Goal: Task Accomplishment & Management: Manage account settings

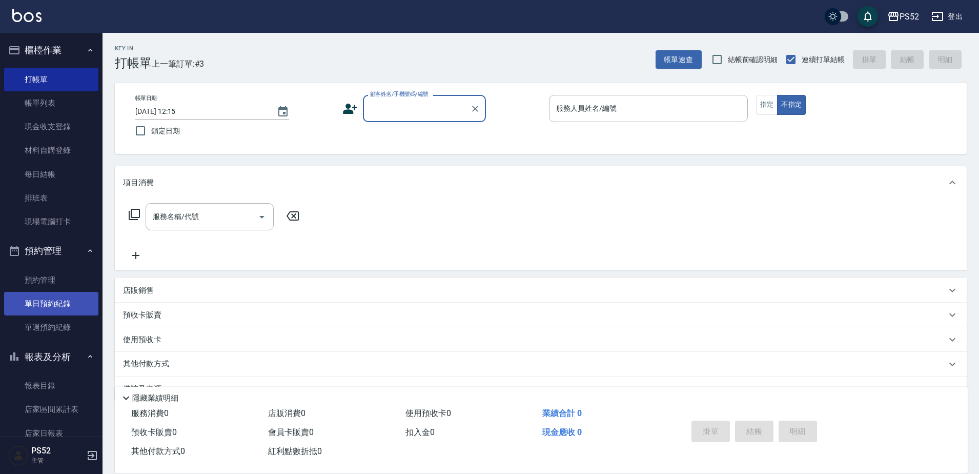
click at [74, 305] on link "單日預約紀錄" at bounding box center [51, 304] width 94 height 24
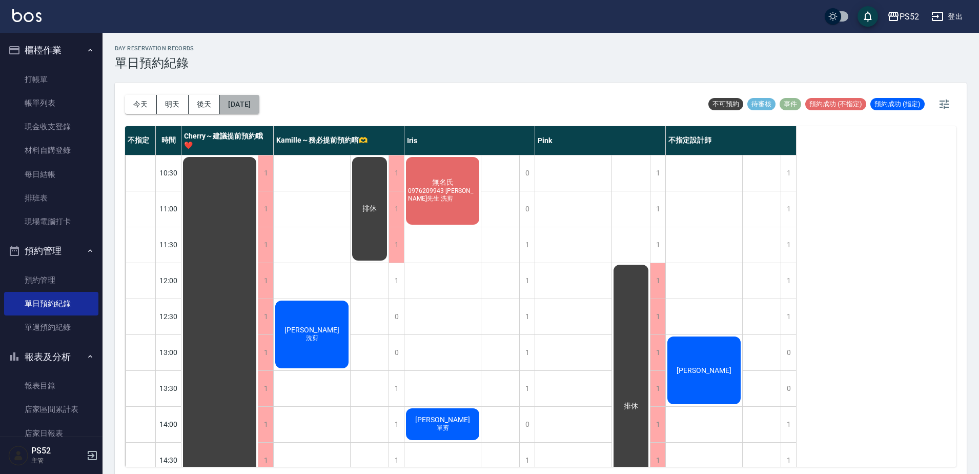
click at [259, 98] on button "[DATE]" at bounding box center [239, 104] width 39 height 19
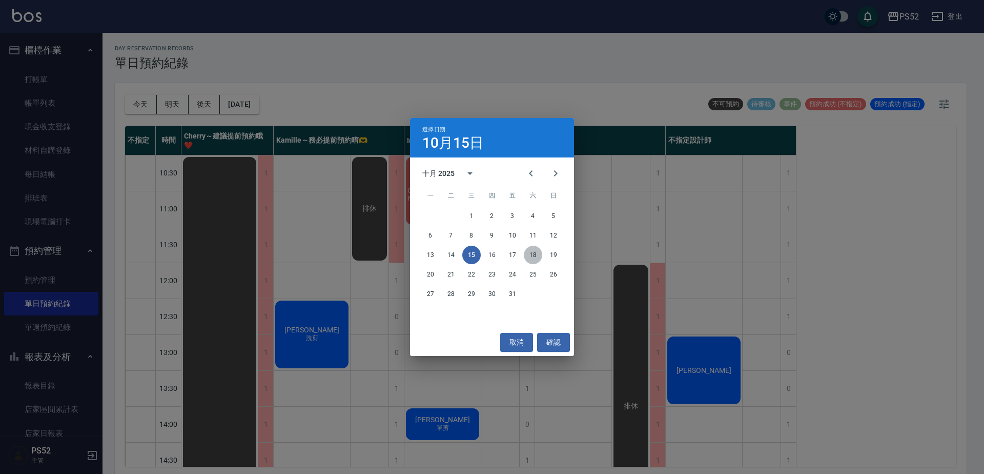
click at [535, 255] on button "18" at bounding box center [533, 254] width 18 height 18
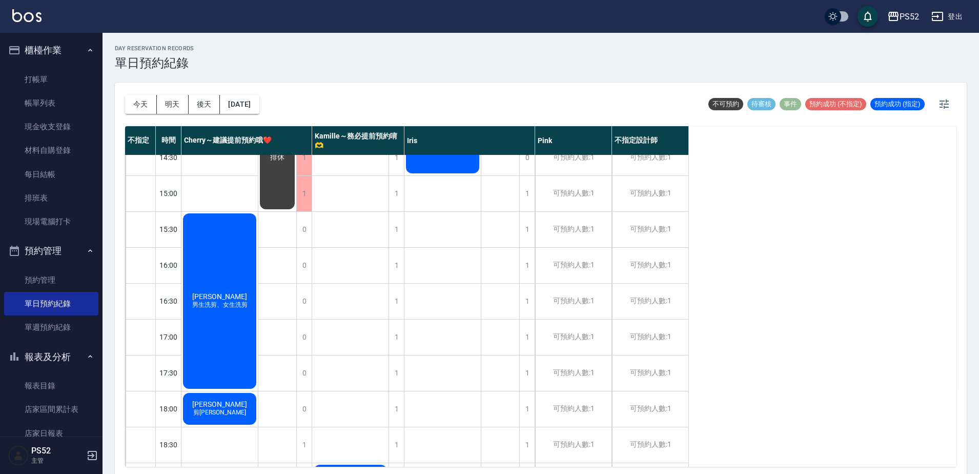
scroll to position [296, 0]
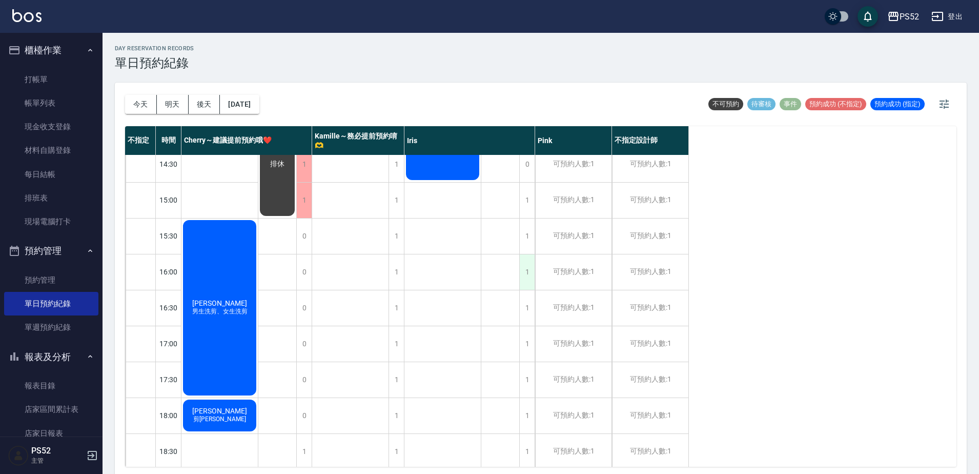
click at [528, 277] on div "1" at bounding box center [526, 271] width 15 height 35
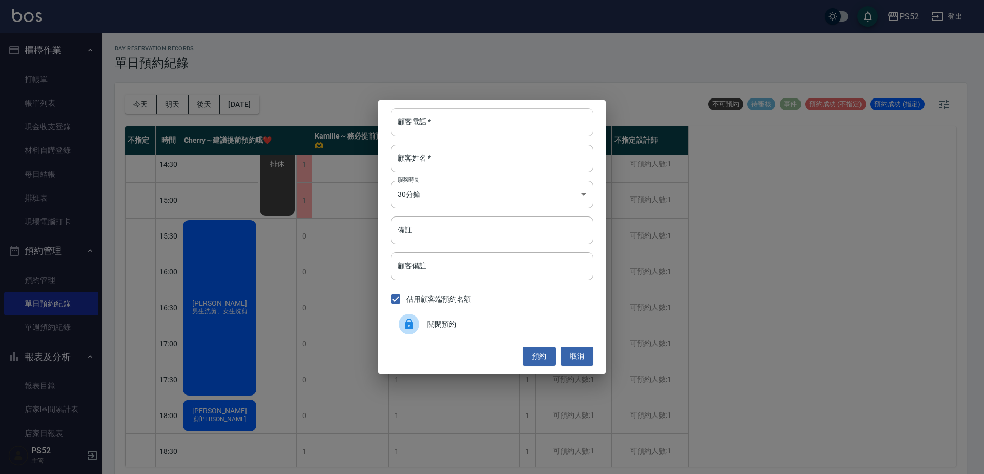
click at [466, 129] on input "顧客電話   *" at bounding box center [492, 122] width 203 height 28
click at [466, 129] on input "0988026760" at bounding box center [492, 122] width 203 height 28
type input "0988026760"
click at [397, 258] on input "顧客備註" at bounding box center [492, 266] width 203 height 28
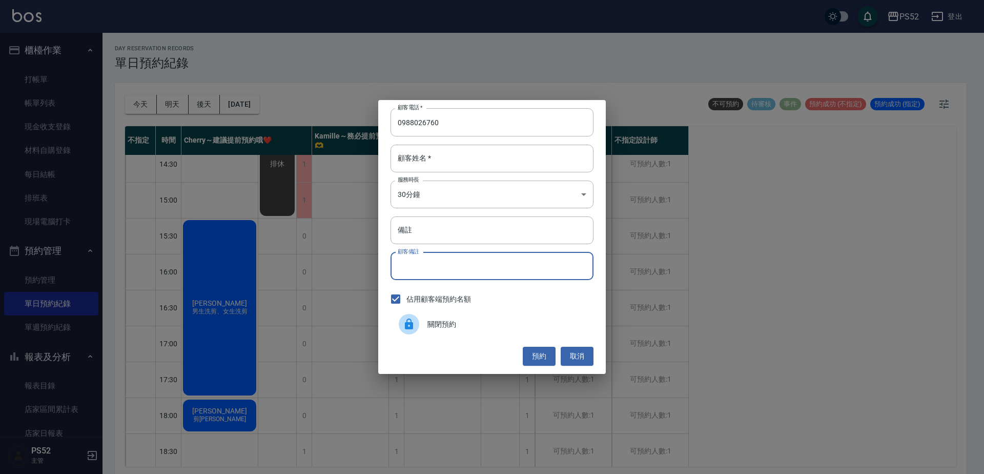
click at [189, 308] on div "顧客電話   * [PHONE_NUMBER] 顧客電話   * 顧客姓名   * 顧客姓名   * 服務時長 30分鐘 1 服務時長 備註 備註 顧客備註 …" at bounding box center [492, 237] width 984 height 474
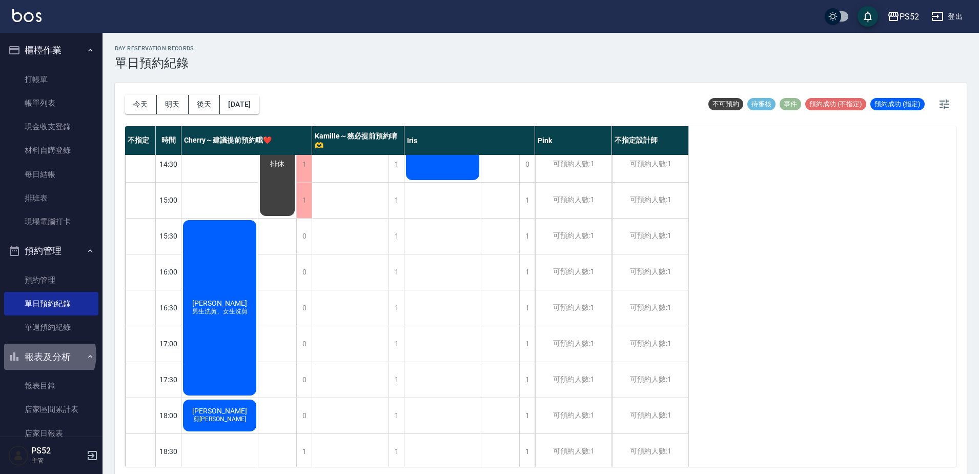
click at [48, 354] on button "報表及分析" at bounding box center [51, 356] width 94 height 27
click at [47, 386] on button "客戶管理" at bounding box center [51, 383] width 94 height 27
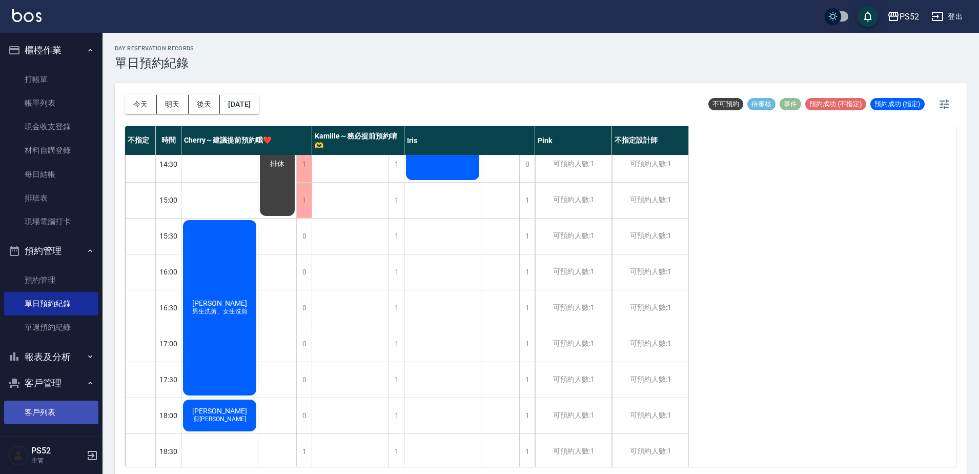
click at [46, 403] on link "客戶列表" at bounding box center [51, 412] width 94 height 24
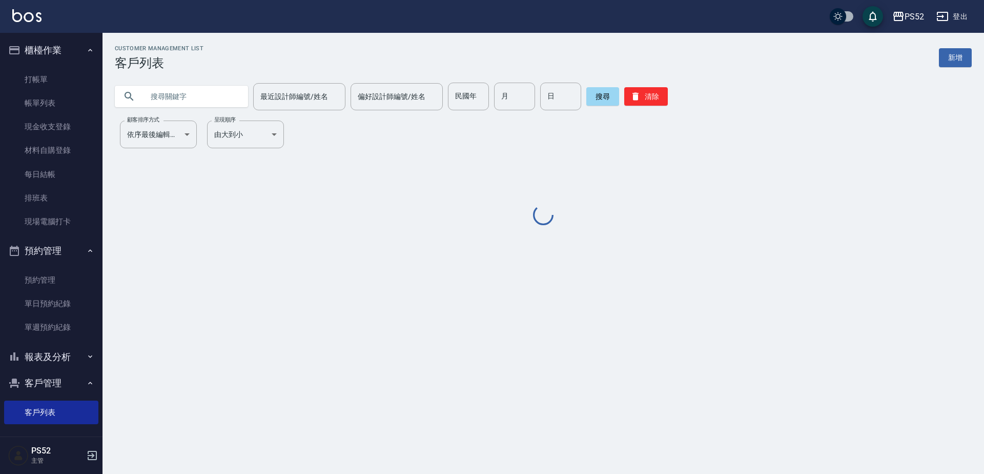
click at [191, 84] on input "text" at bounding box center [192, 97] width 96 height 28
paste input "0988026760"
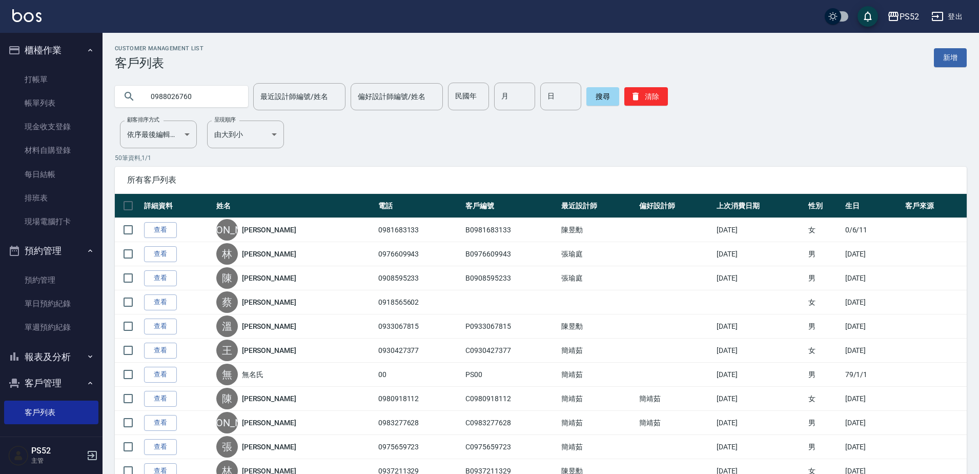
type input "0988026760"
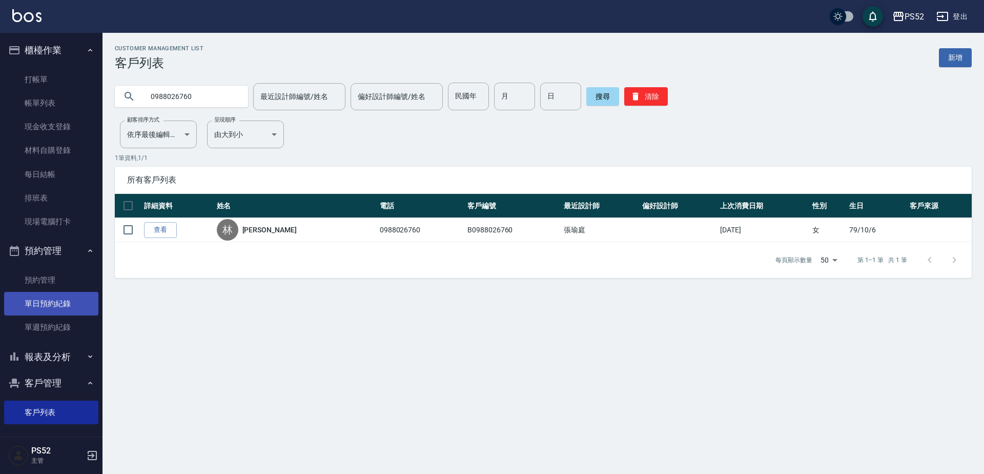
click at [44, 302] on link "單日預約紀錄" at bounding box center [51, 304] width 94 height 24
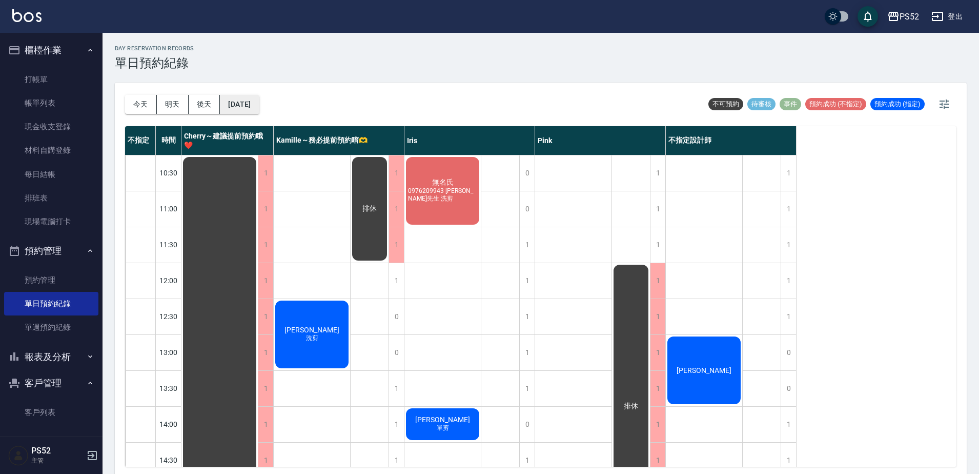
click at [239, 112] on button "[DATE]" at bounding box center [239, 104] width 39 height 19
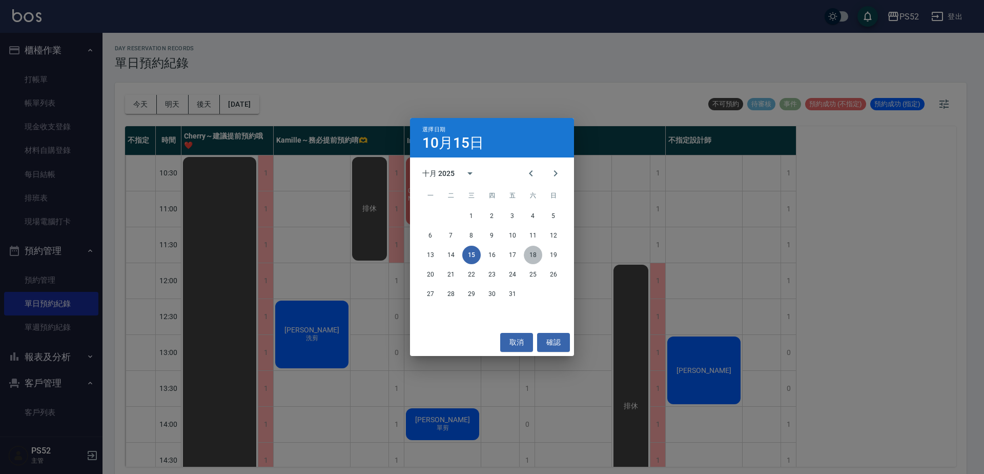
click at [526, 254] on button "18" at bounding box center [533, 254] width 18 height 18
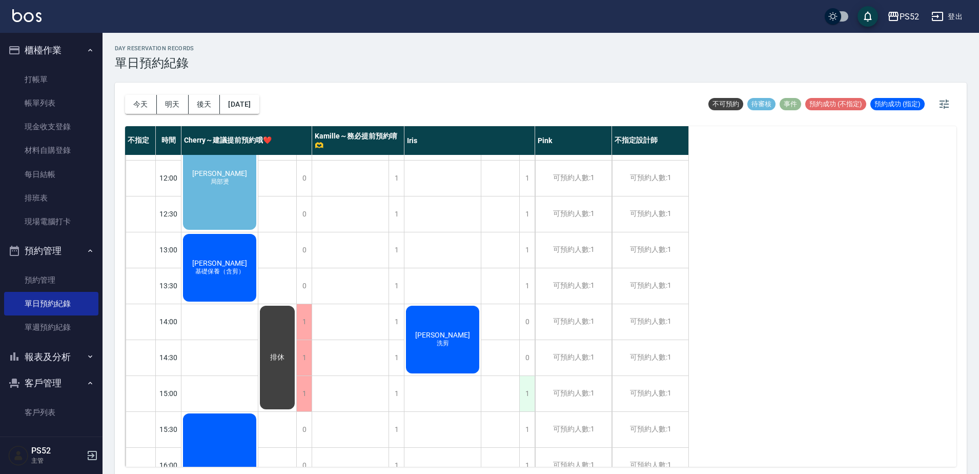
scroll to position [119, 0]
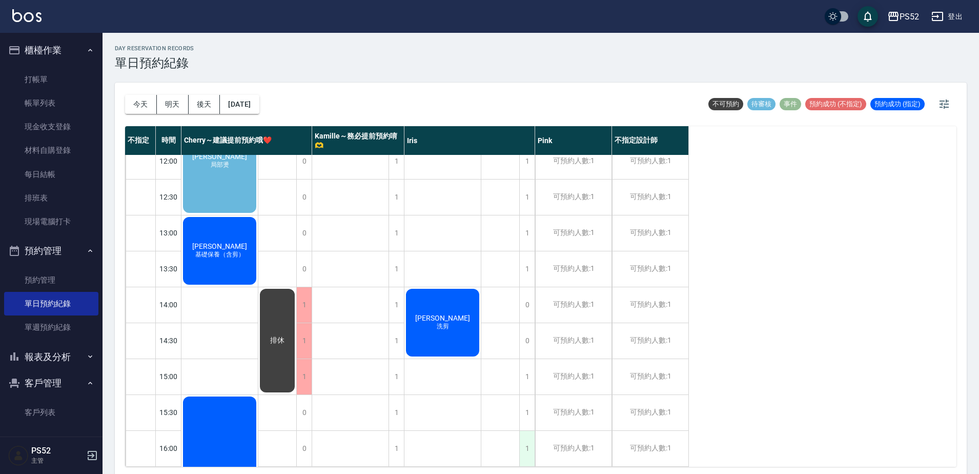
click at [523, 435] on div "1" at bounding box center [526, 448] width 15 height 35
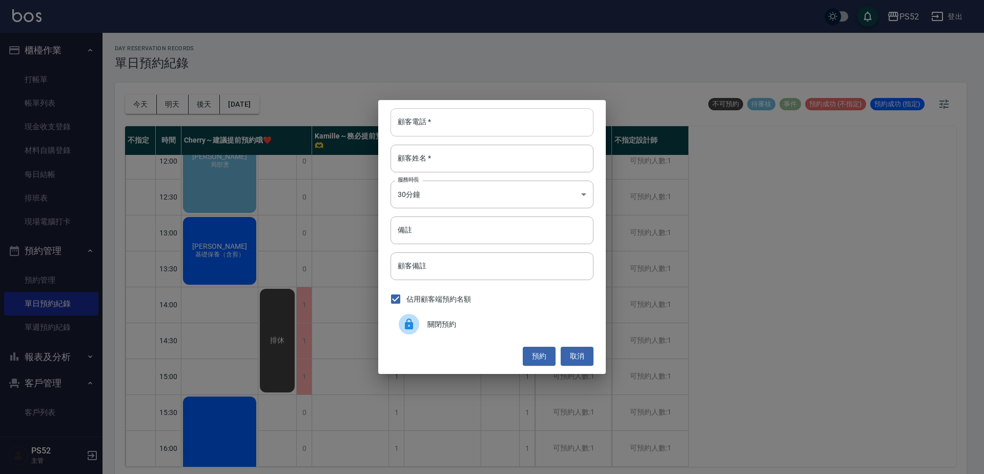
click at [476, 130] on input "顧客電話   *" at bounding box center [492, 122] width 203 height 28
paste input "0988026760"
type input "0988026760"
click at [464, 159] on input "顧客姓名   *" at bounding box center [492, 159] width 203 height 28
type input "X"
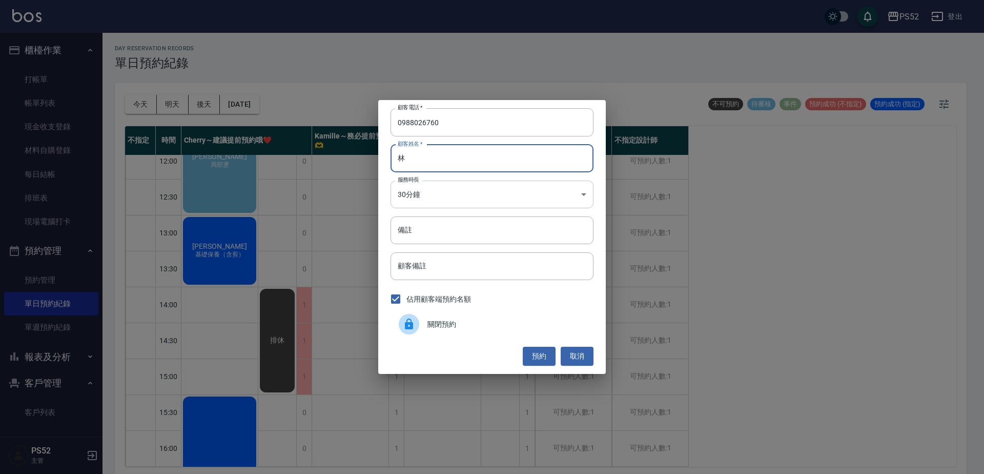
type input "林"
click at [466, 190] on body "PS52 登出 櫃檯作業 打帳單 帳單列表 現金收支登錄 材料自購登錄 每日結帳 排班表 現場電腦打卡 預約管理 預約管理 單日預約紀錄 單週預約紀錄 報表及…" at bounding box center [492, 238] width 984 height 477
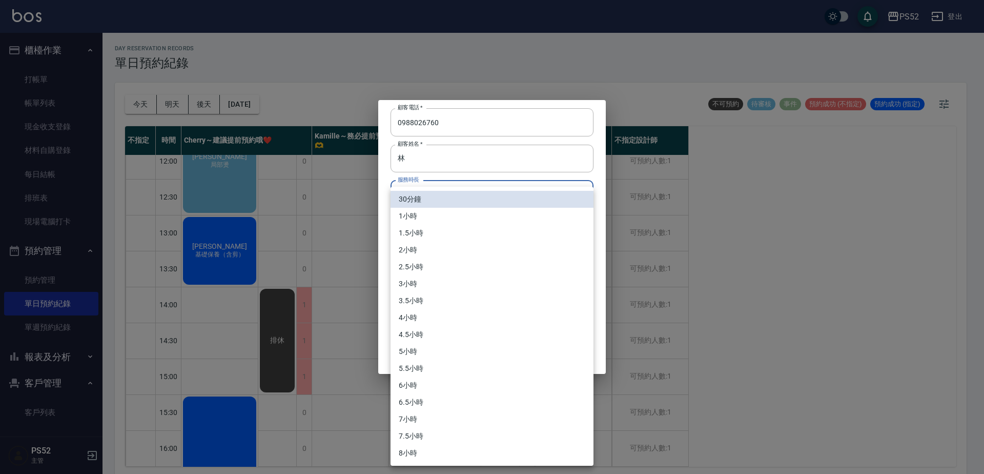
click at [448, 253] on li "2小時" at bounding box center [492, 249] width 203 height 17
type input "4"
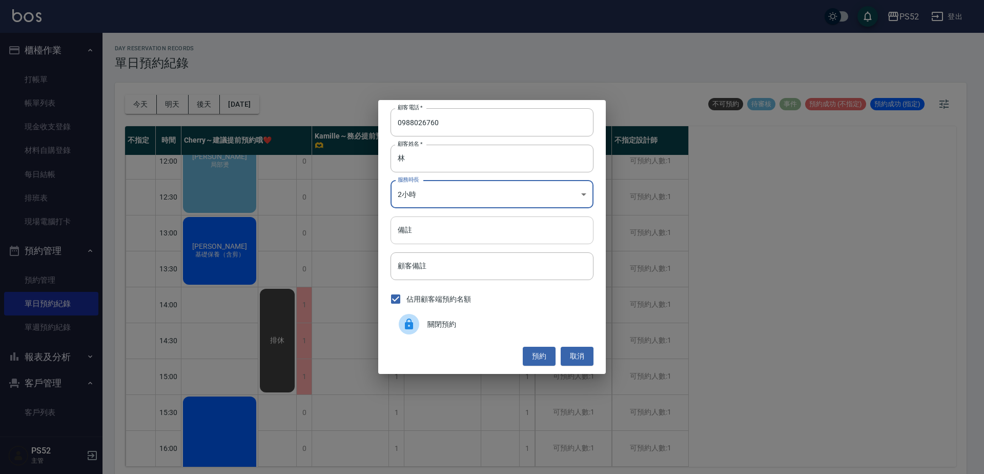
click at [453, 235] on input "備註" at bounding box center [492, 230] width 203 height 28
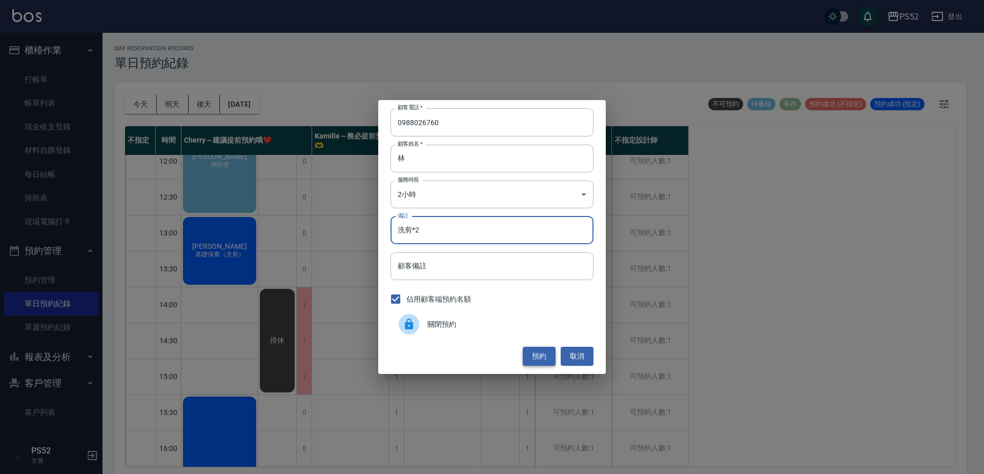
type input "洗剪*2"
click at [525, 353] on button "預約" at bounding box center [539, 355] width 33 height 19
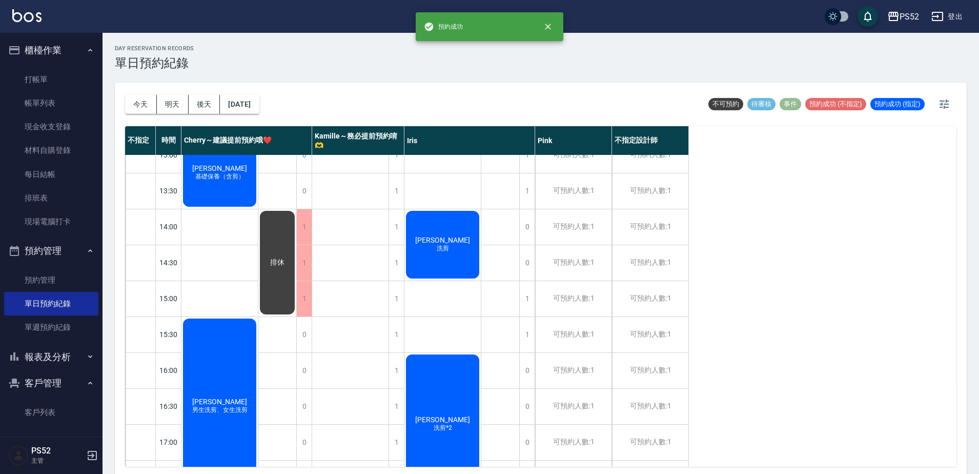
scroll to position [205, 0]
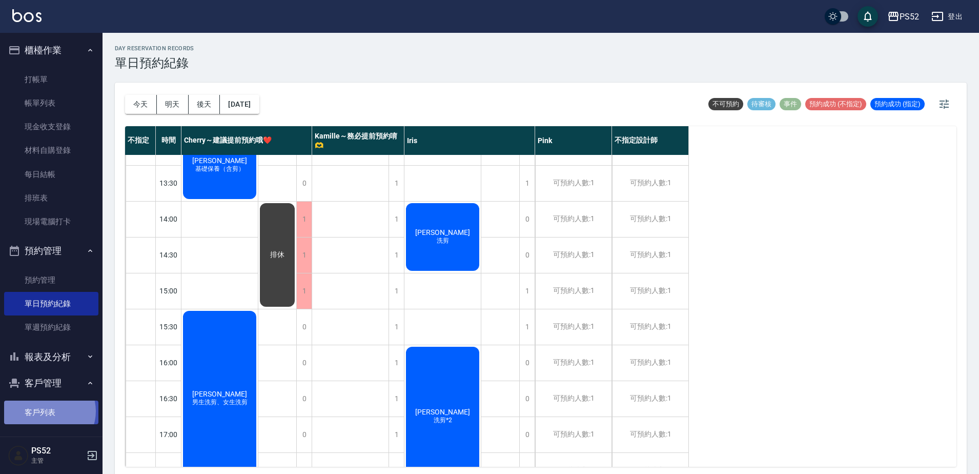
click at [48, 411] on link "客戶列表" at bounding box center [51, 412] width 94 height 24
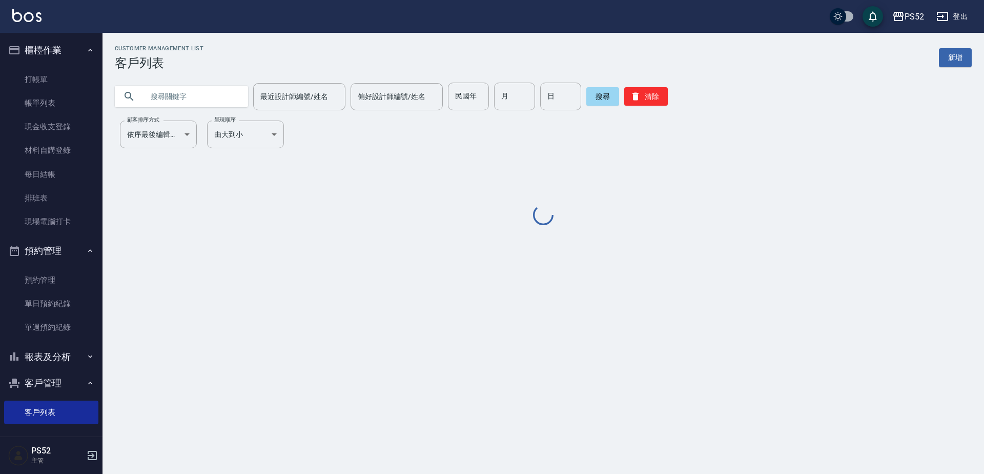
click at [171, 99] on input "text" at bounding box center [192, 97] width 96 height 28
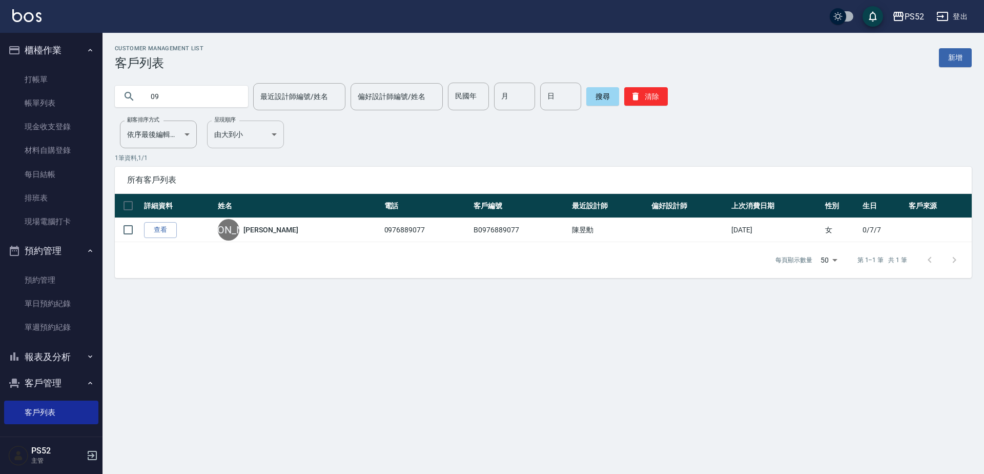
type input "0"
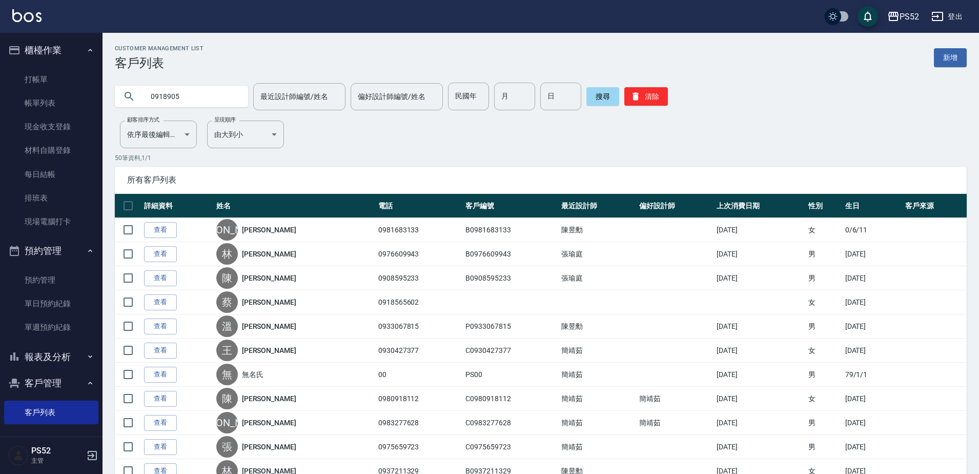
type input "0918905"
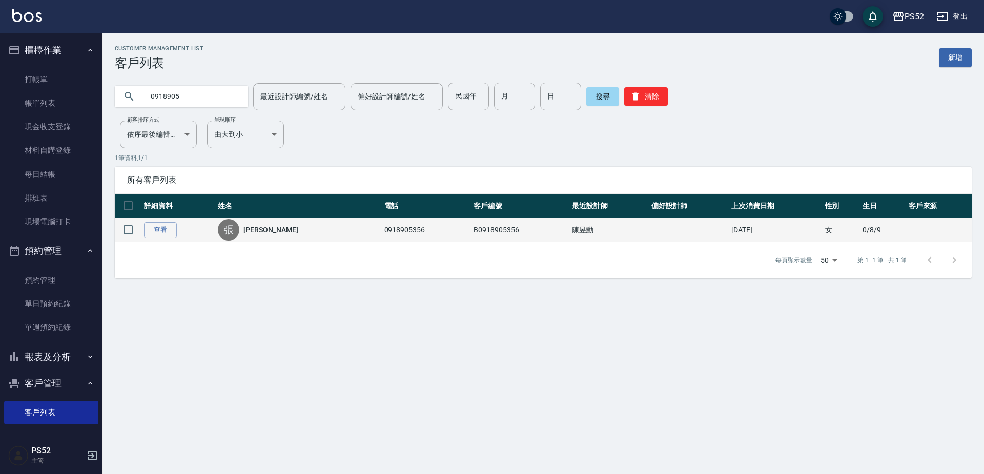
click at [260, 231] on link "[PERSON_NAME]" at bounding box center [270, 229] width 54 height 10
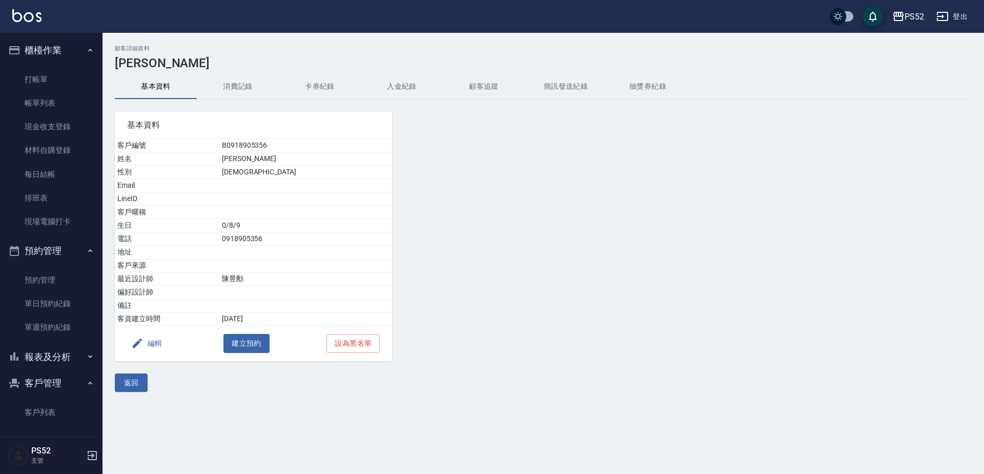
click at [236, 81] on button "消費記錄" at bounding box center [238, 86] width 82 height 25
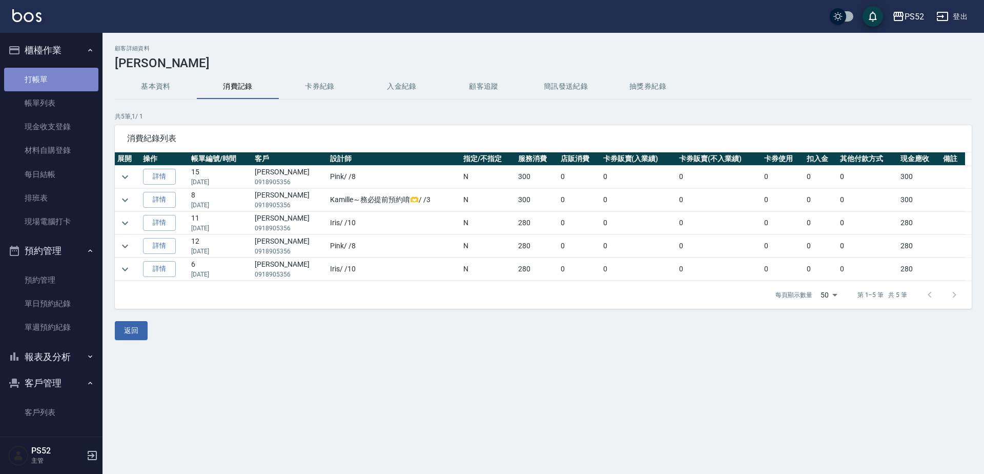
click at [73, 82] on link "打帳單" at bounding box center [51, 80] width 94 height 24
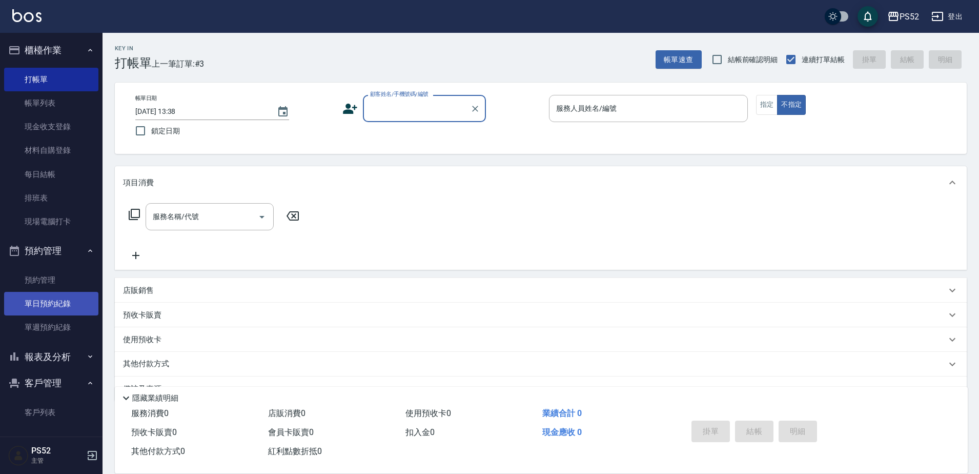
click at [43, 293] on link "單日預約紀錄" at bounding box center [51, 304] width 94 height 24
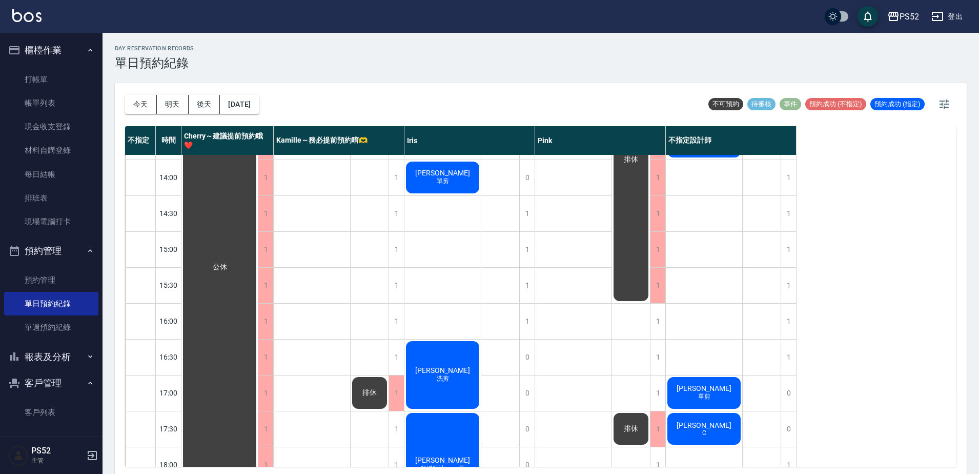
scroll to position [256, 0]
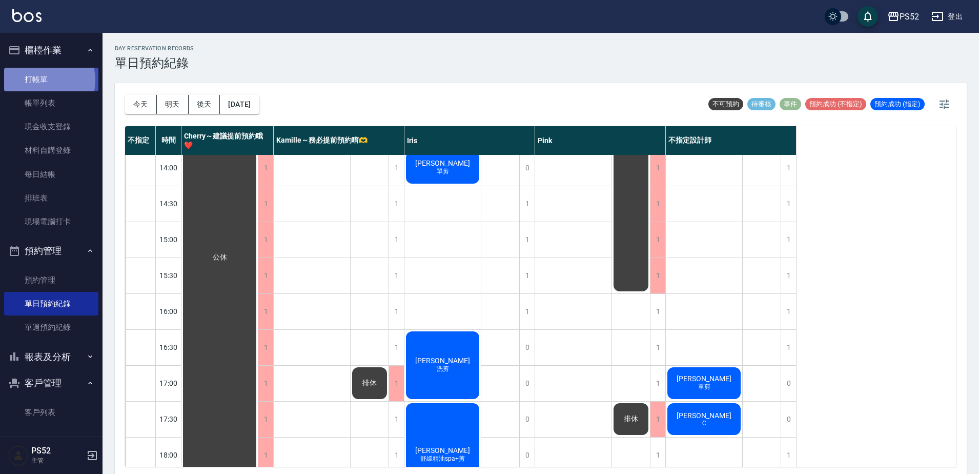
click at [45, 80] on link "打帳單" at bounding box center [51, 80] width 94 height 24
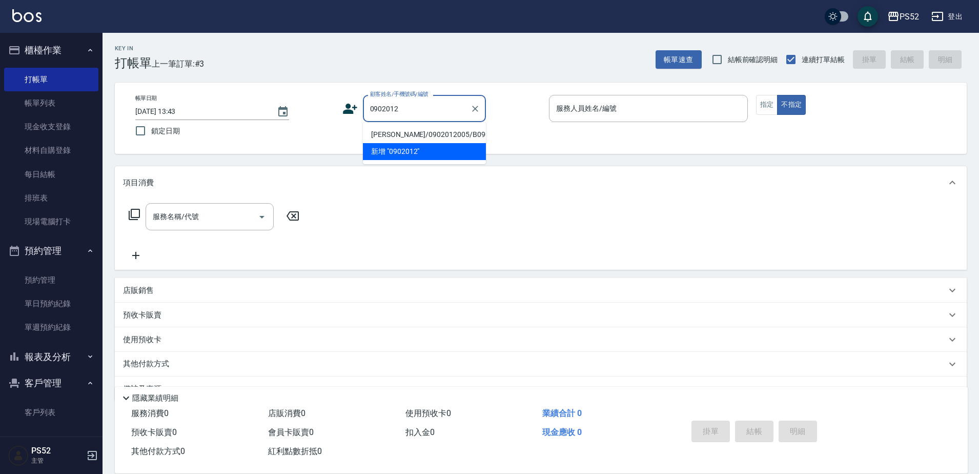
click at [390, 143] on li "[PERSON_NAME]/0902012005/B0902012005" at bounding box center [424, 134] width 123 height 17
type input "[PERSON_NAME]/0902012005/B0902012005"
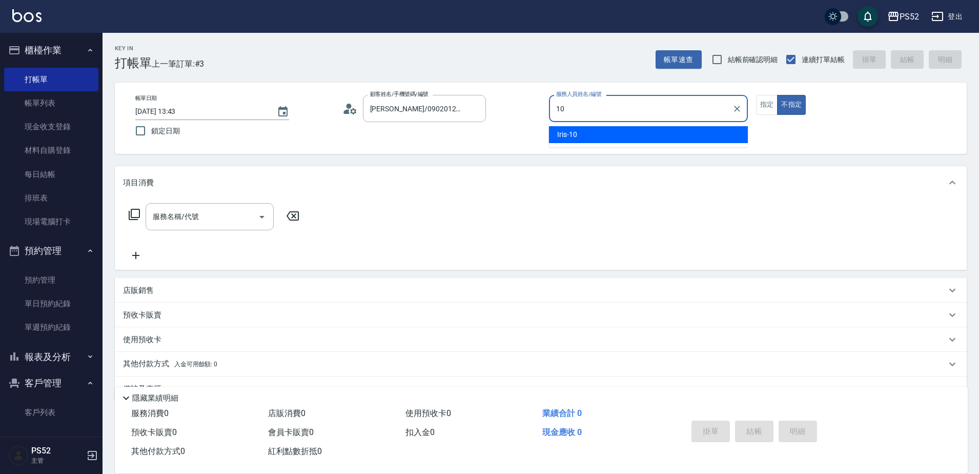
type input "10"
type button "false"
type input "Iris-10"
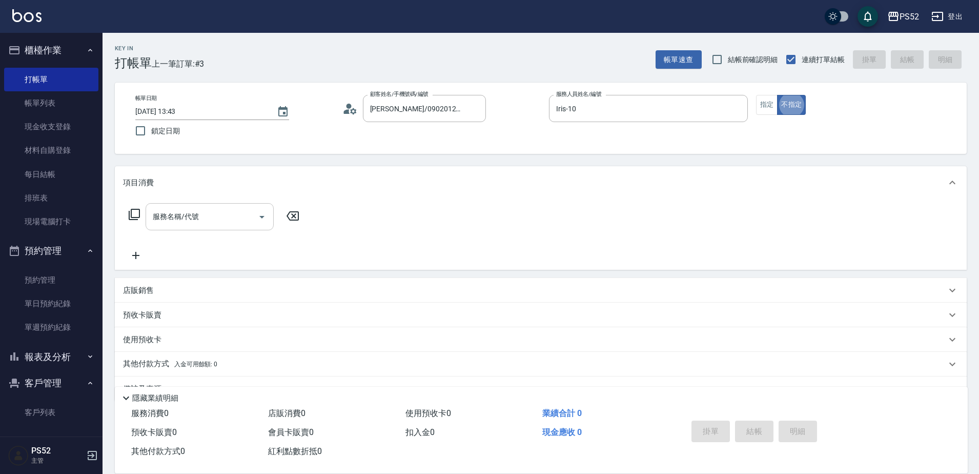
click at [172, 230] on div "服務名稱/代號" at bounding box center [210, 216] width 128 height 27
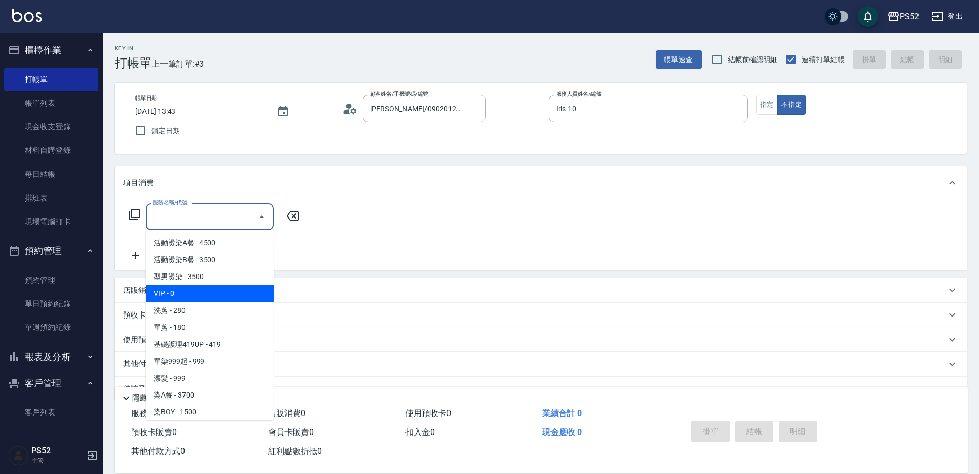
click at [198, 306] on span "洗剪 - 280" at bounding box center [210, 310] width 128 height 17
type input "洗剪(C1)"
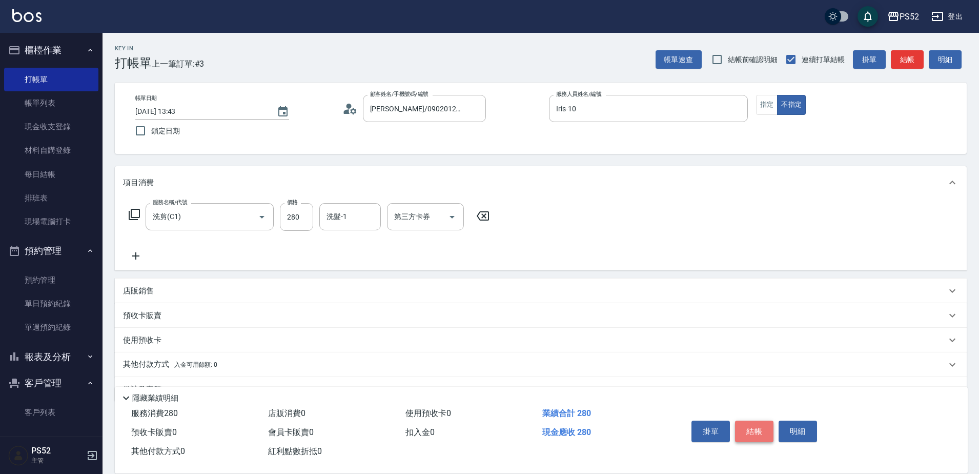
click at [760, 430] on button "結帳" at bounding box center [754, 431] width 38 height 22
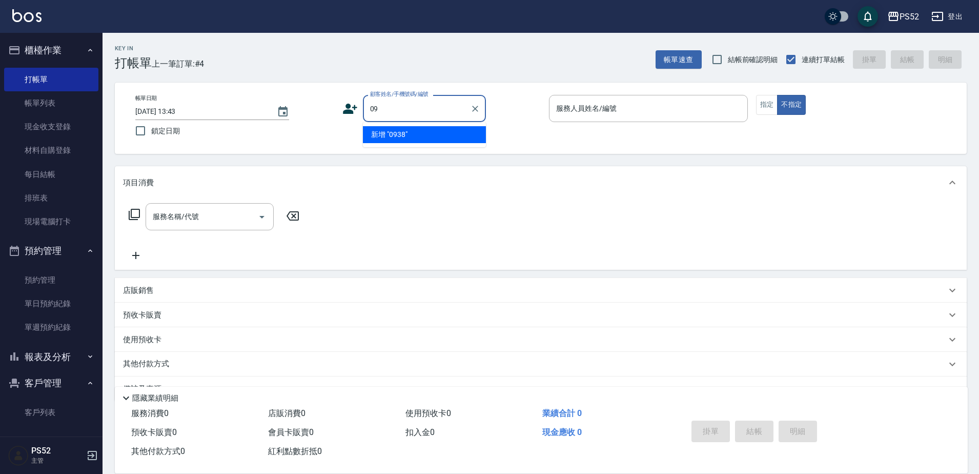
type input "0"
type input "[PERSON_NAME]"
click at [470, 110] on icon "Clear" at bounding box center [475, 109] width 10 height 10
type input "00"
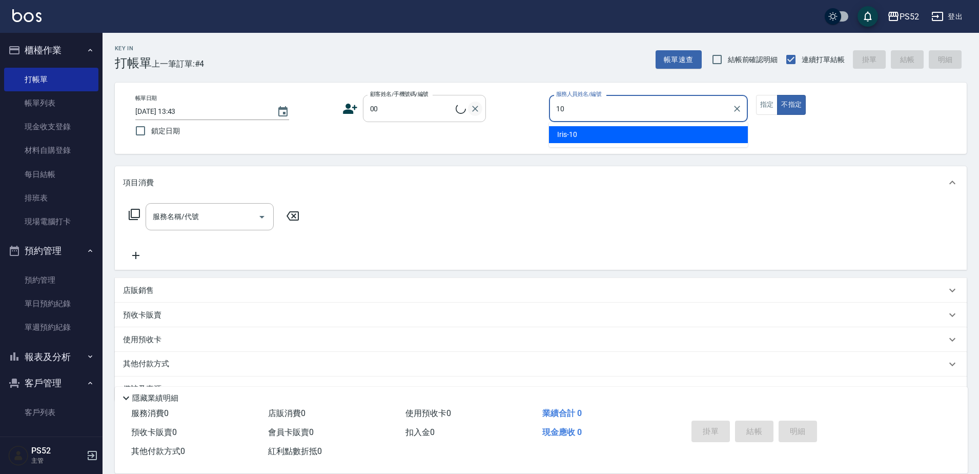
type input "Iris-10"
type input "無名氏/00/PS00"
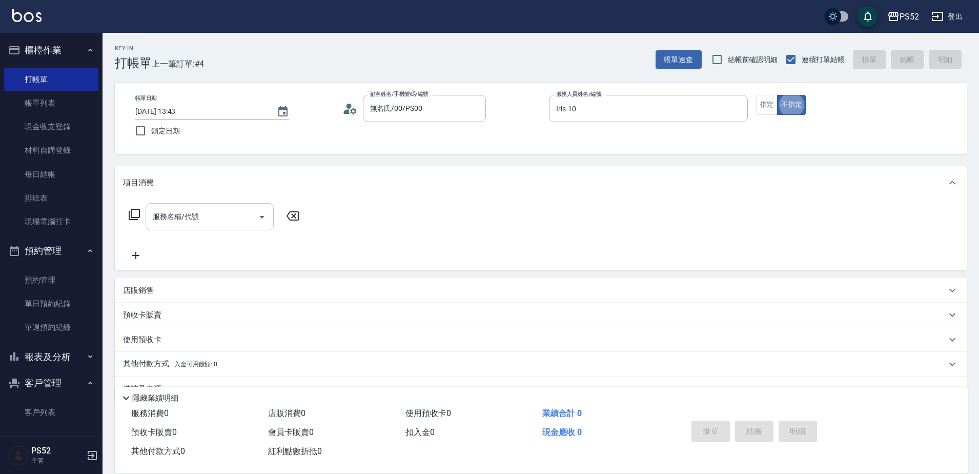
click at [220, 206] on div "服務名稱/代號" at bounding box center [210, 216] width 128 height 27
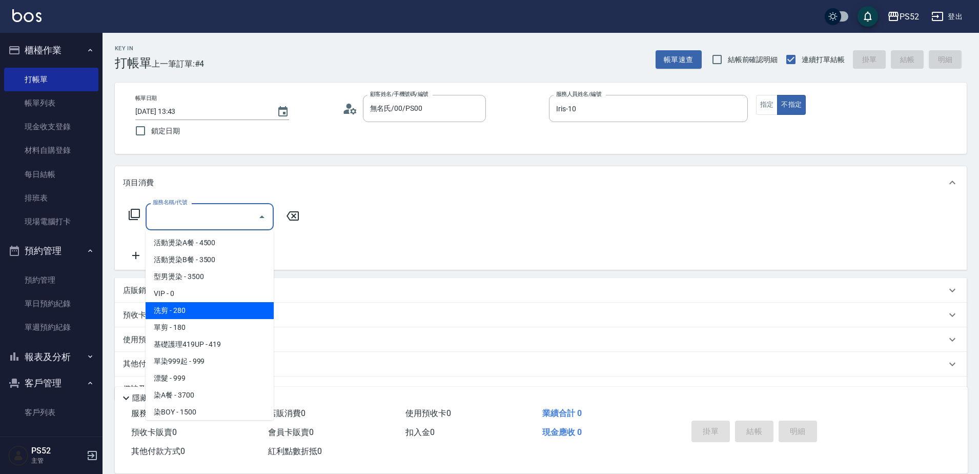
click at [212, 307] on span "洗剪 - 280" at bounding box center [210, 310] width 128 height 17
type input "洗剪(C1)"
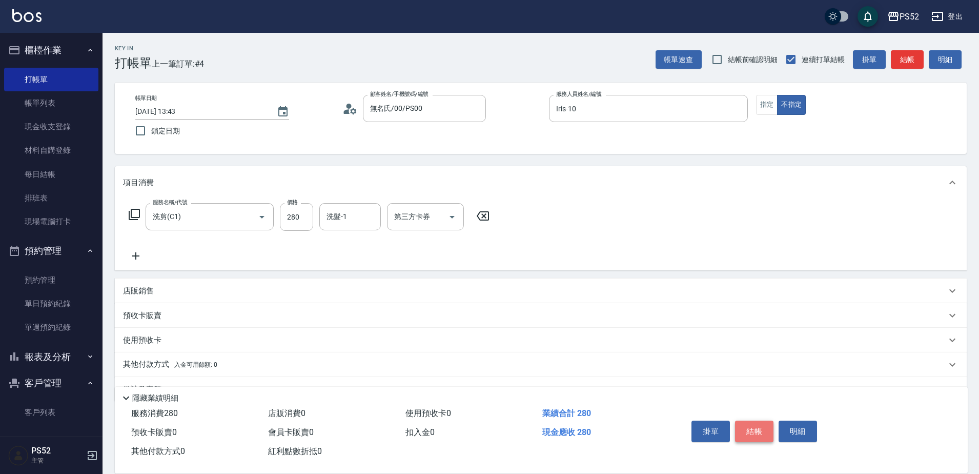
click at [742, 423] on button "結帳" at bounding box center [754, 431] width 38 height 22
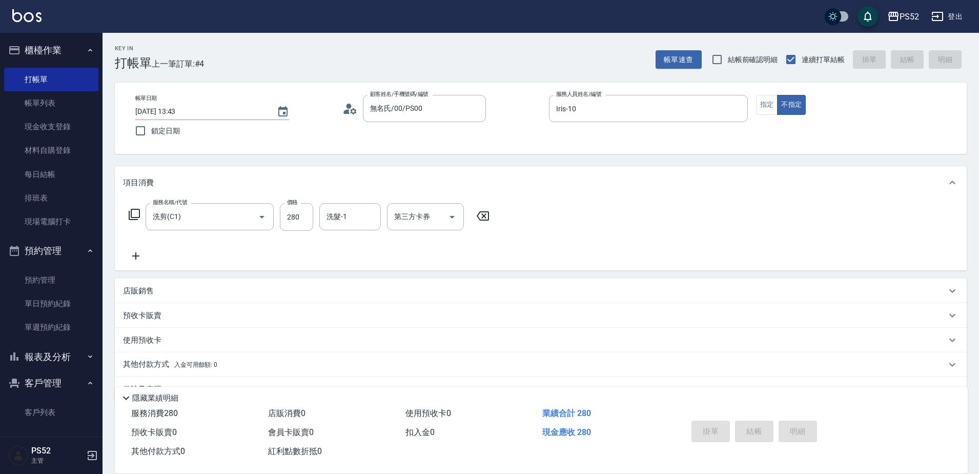
type input "[DATE] 13:44"
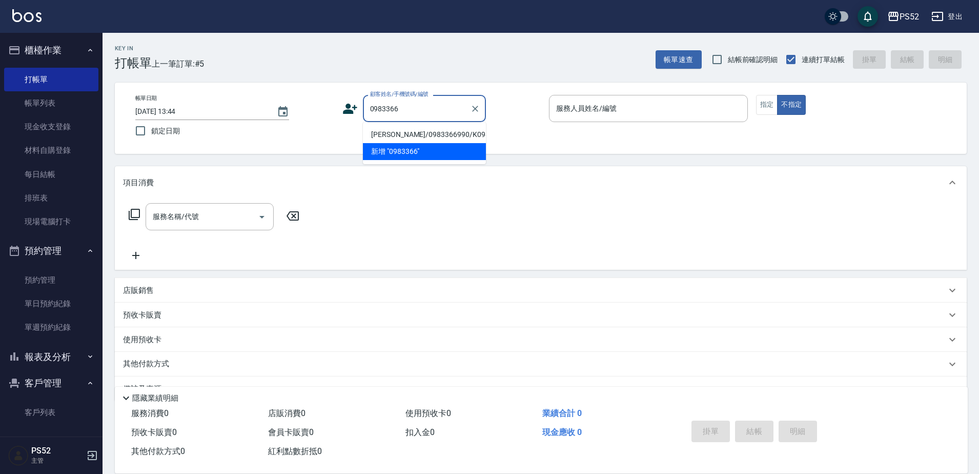
click at [443, 136] on li "[PERSON_NAME]/0983366990/K0983366990" at bounding box center [424, 134] width 123 height 17
type input "[PERSON_NAME]/0983366990/K0983366990"
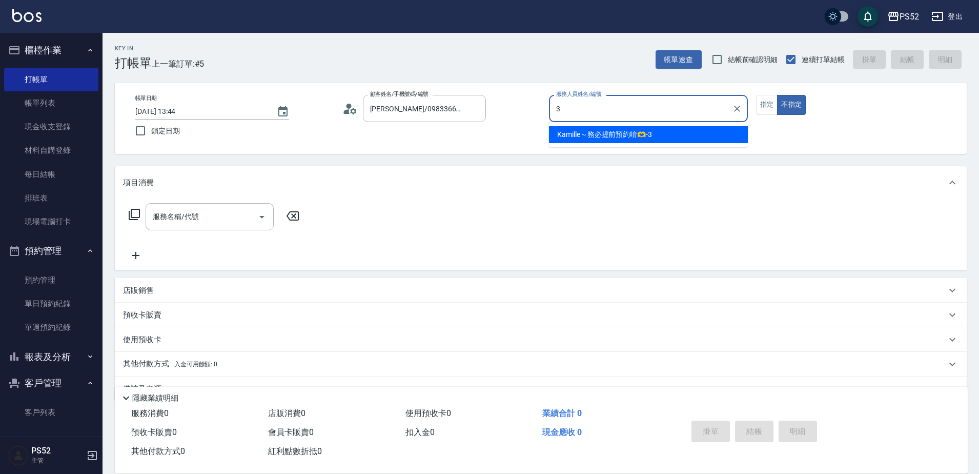
type input "Kamille～務必提前預約唷🫶-3"
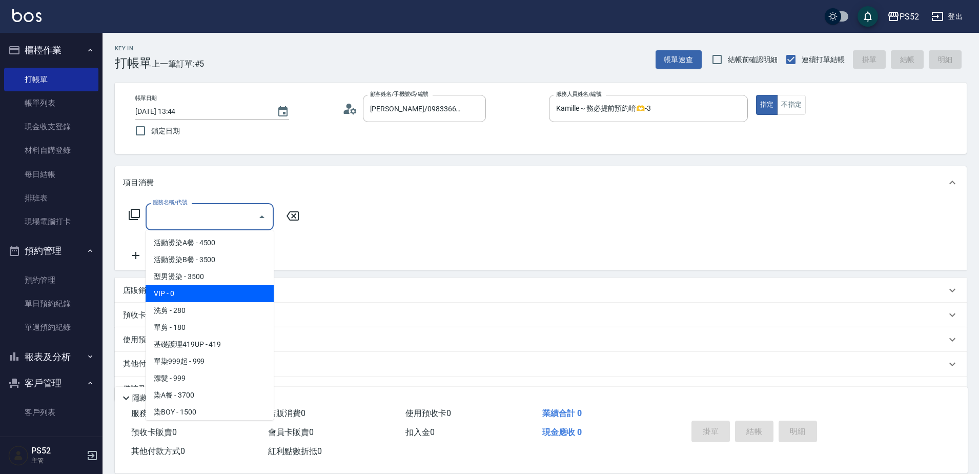
type input "VIP(888)"
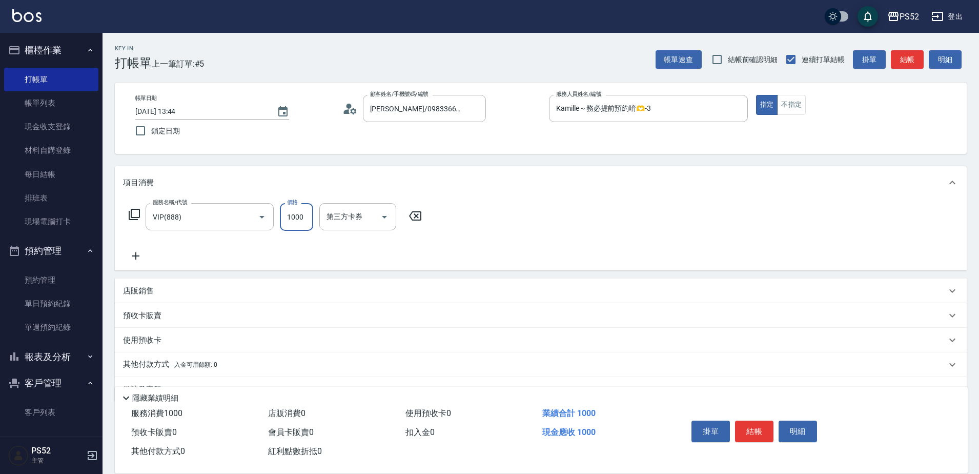
type input "1000"
click at [147, 253] on icon at bounding box center [136, 256] width 26 height 12
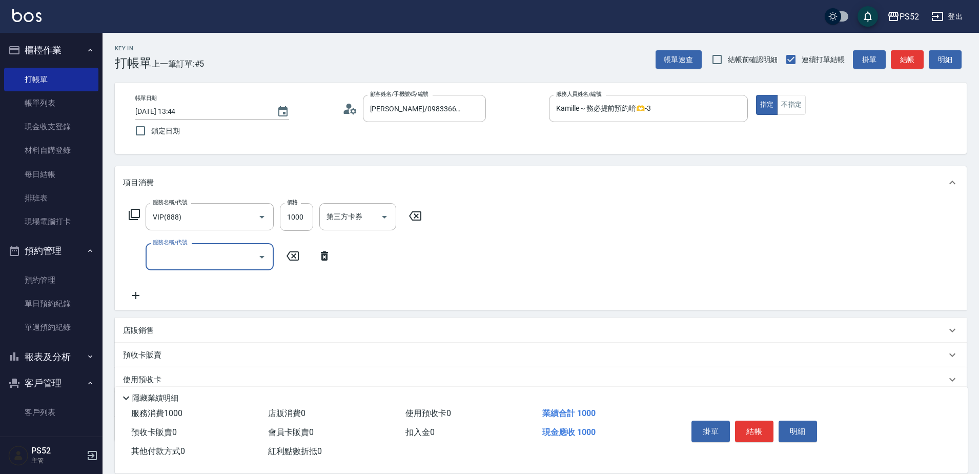
click at [159, 256] on input "服務名稱/代號" at bounding box center [202, 257] width 104 height 18
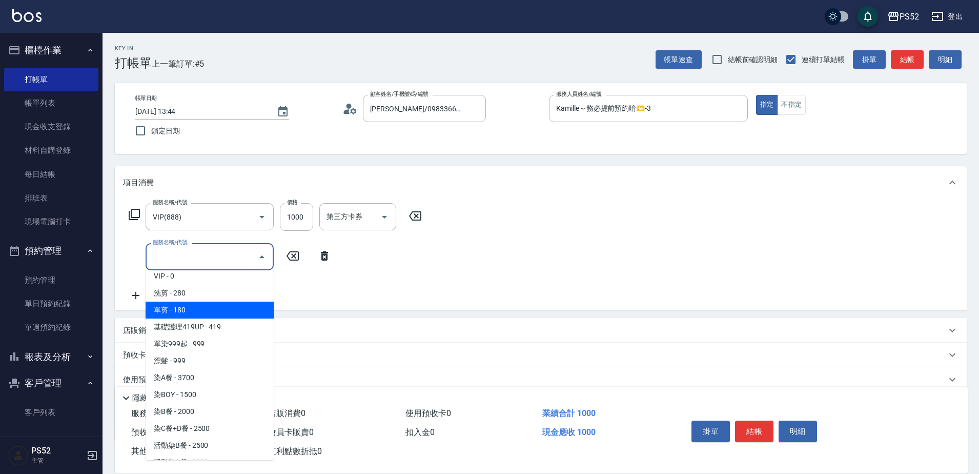
scroll to position [86, 0]
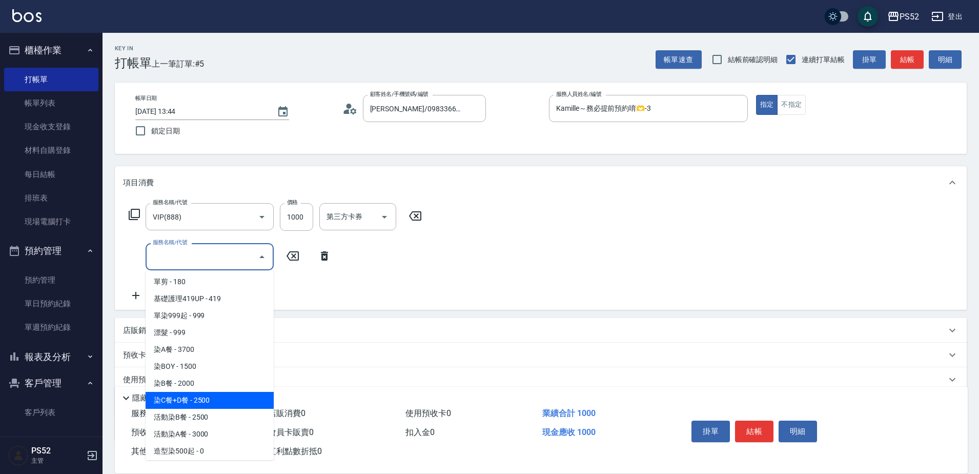
click at [188, 397] on span "染C餐+D餐 - 2500" at bounding box center [210, 400] width 128 height 17
type input "染C餐+D餐(L6)"
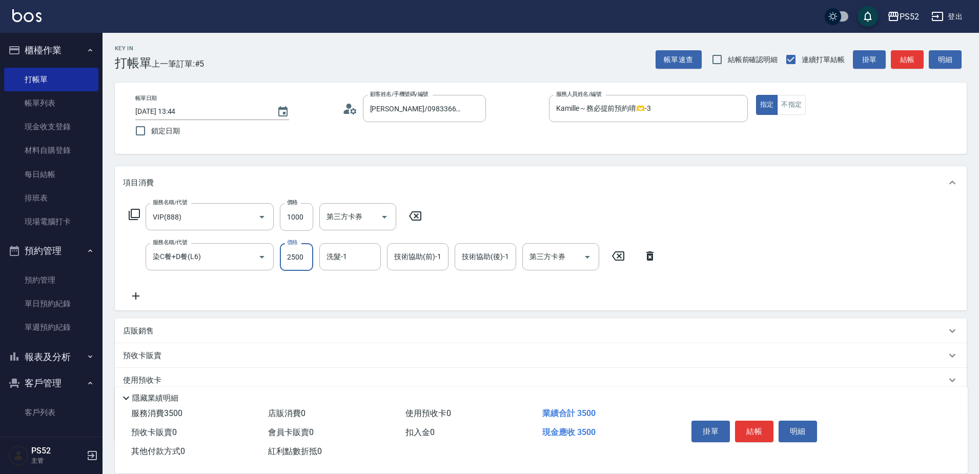
click at [298, 254] on input "2500" at bounding box center [296, 257] width 33 height 28
click at [580, 253] on button "Open" at bounding box center [587, 257] width 16 height 16
type input "2099"
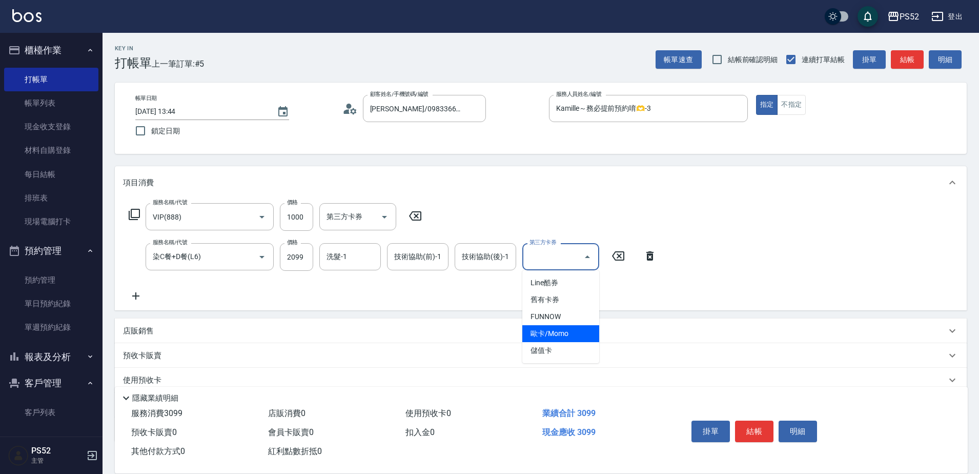
click at [546, 345] on ul "Line酷券 舊有卡券 FUNNOW 歐卡/Momo 儲值卡" at bounding box center [560, 316] width 77 height 93
click at [546, 345] on span "儲值卡" at bounding box center [560, 350] width 77 height 17
type input "儲值卡"
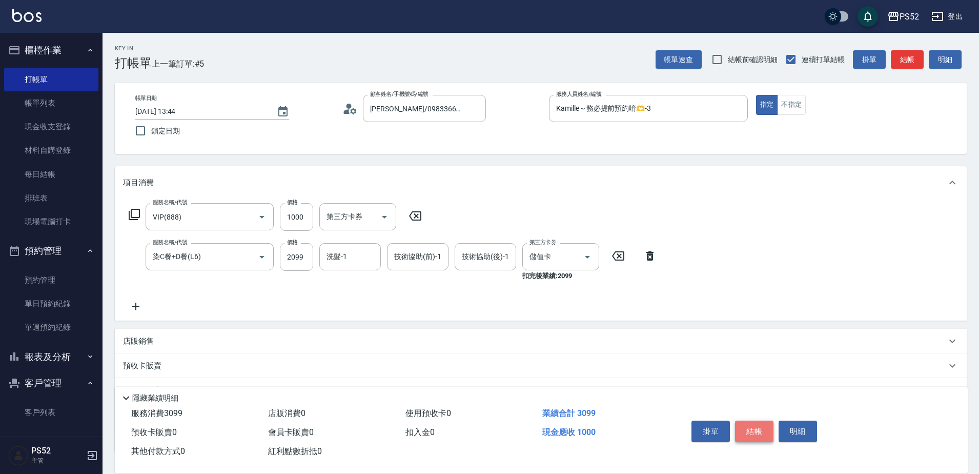
click at [748, 434] on button "結帳" at bounding box center [754, 431] width 38 height 22
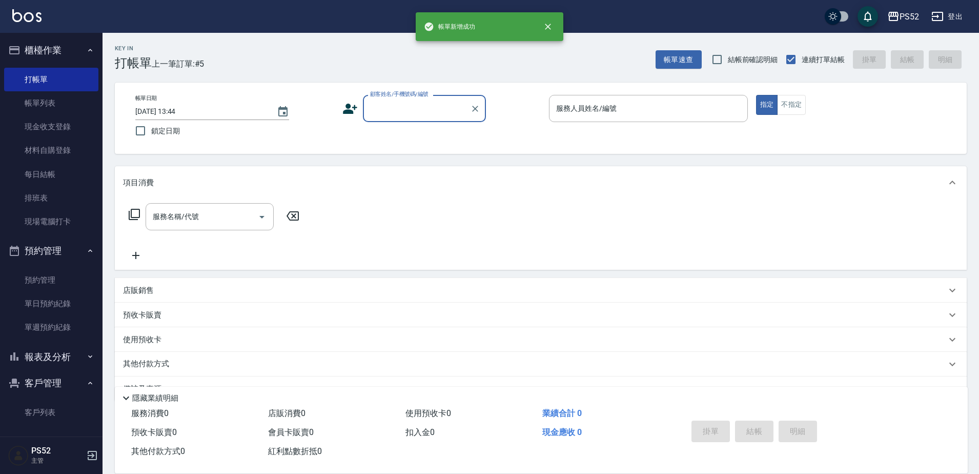
scroll to position [0, 0]
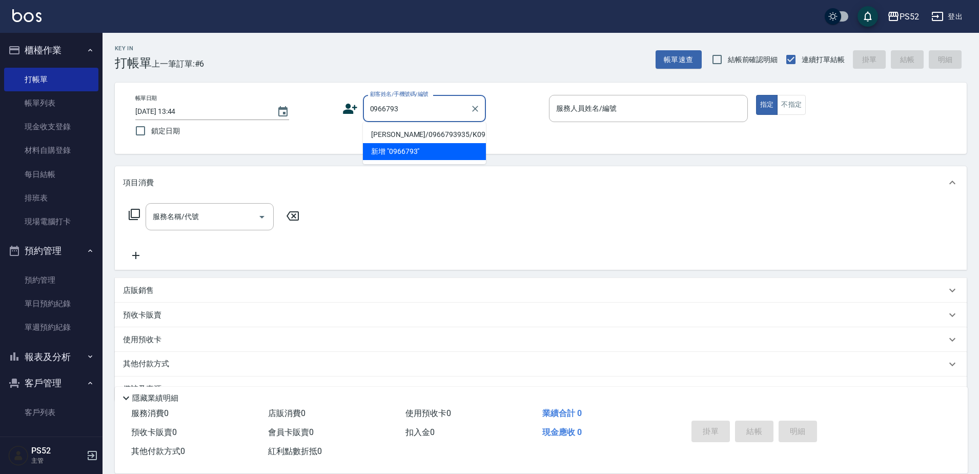
click at [398, 142] on li "[PERSON_NAME]/0966793935/K0966793935" at bounding box center [424, 134] width 123 height 17
type input "[PERSON_NAME]/0966793935/K0966793935"
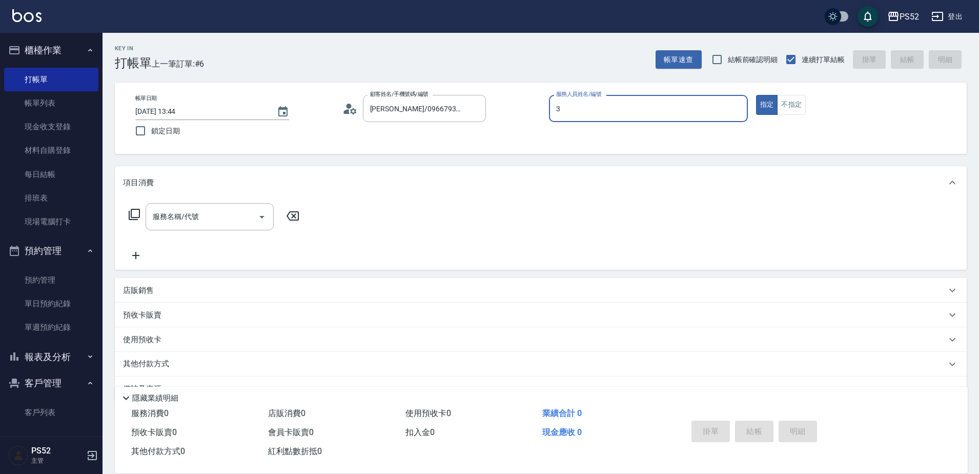
type input "3"
type button "true"
type input "Kamille～務必提前預約唷🫶-3"
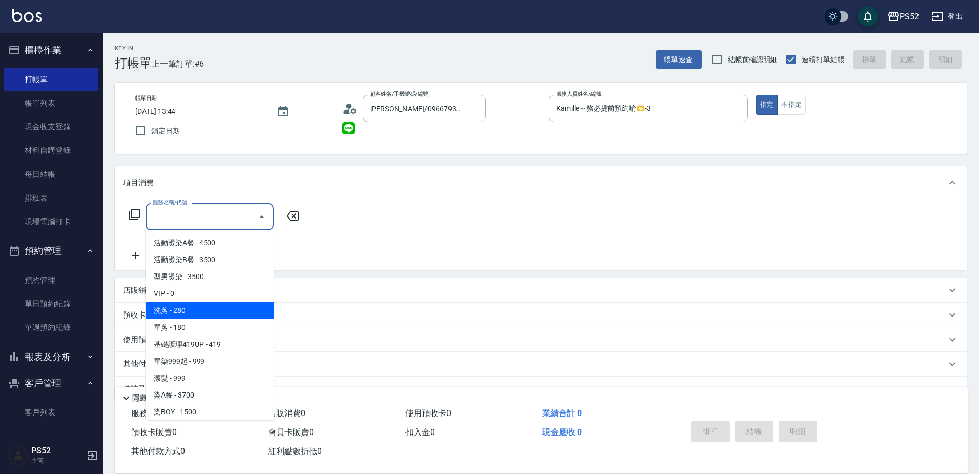
type input "洗剪(C1)"
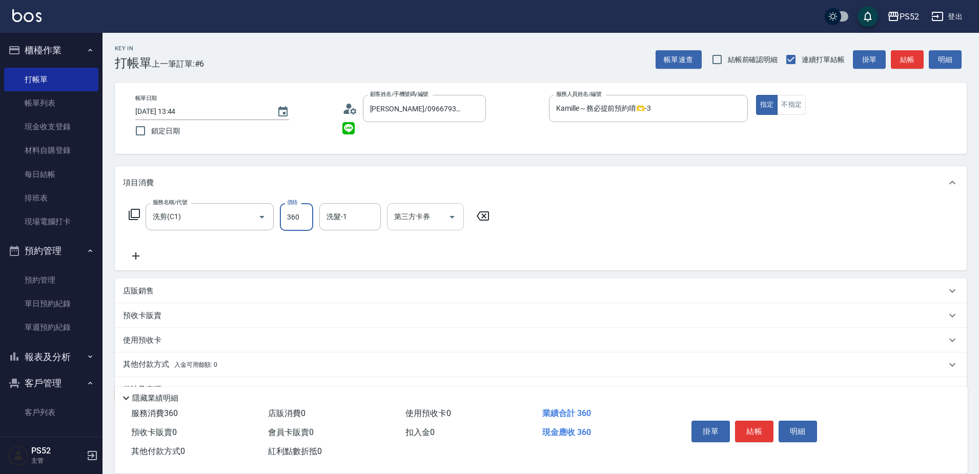
type input "360"
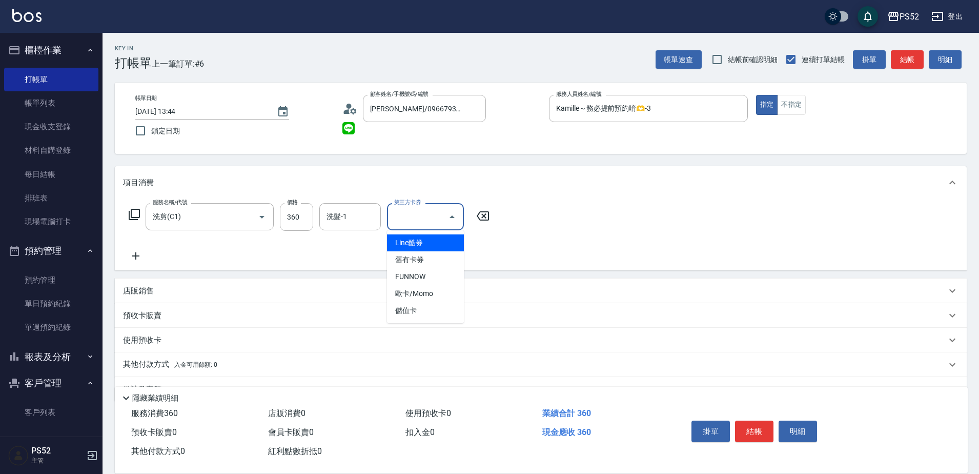
click at [404, 211] on div "第三方卡券 第三方卡券" at bounding box center [425, 216] width 77 height 27
click at [410, 330] on div "使用預收卡" at bounding box center [541, 339] width 852 height 25
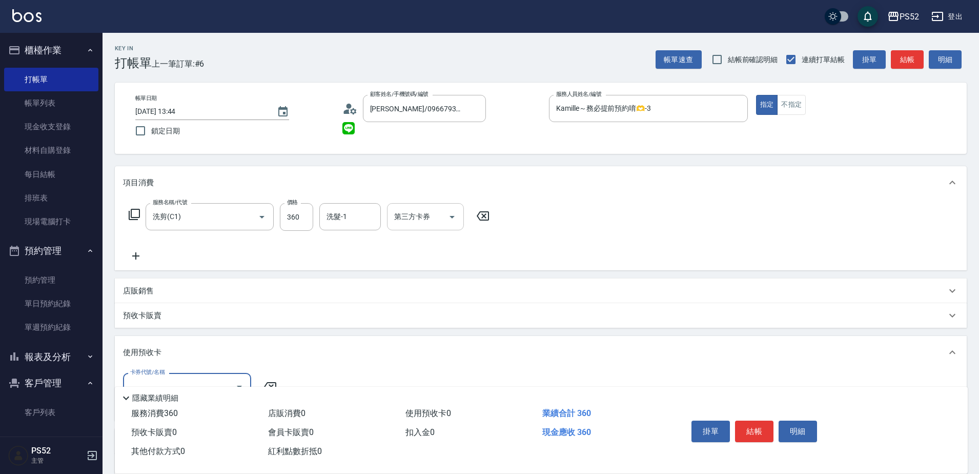
click at [416, 218] on input "第三方卡券" at bounding box center [418, 217] width 52 height 18
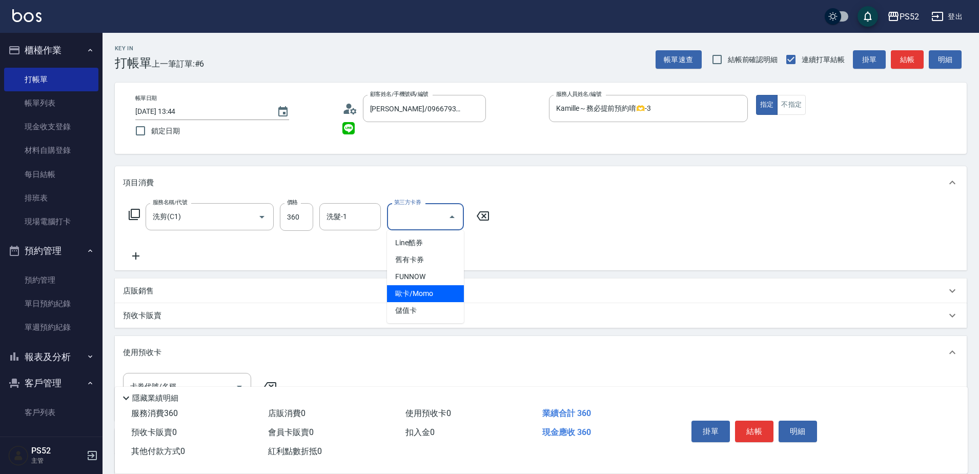
click at [420, 303] on span "儲值卡" at bounding box center [425, 310] width 77 height 17
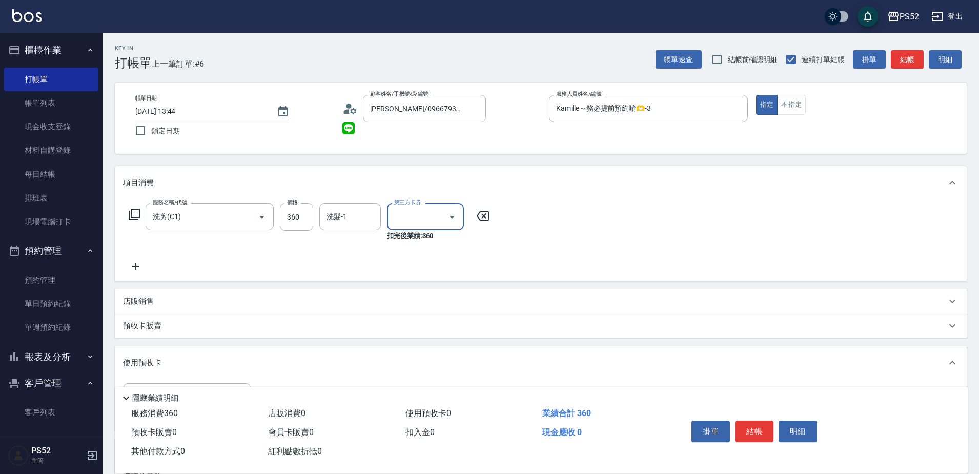
type input "儲值卡"
click at [744, 425] on button "結帳" at bounding box center [754, 431] width 38 height 22
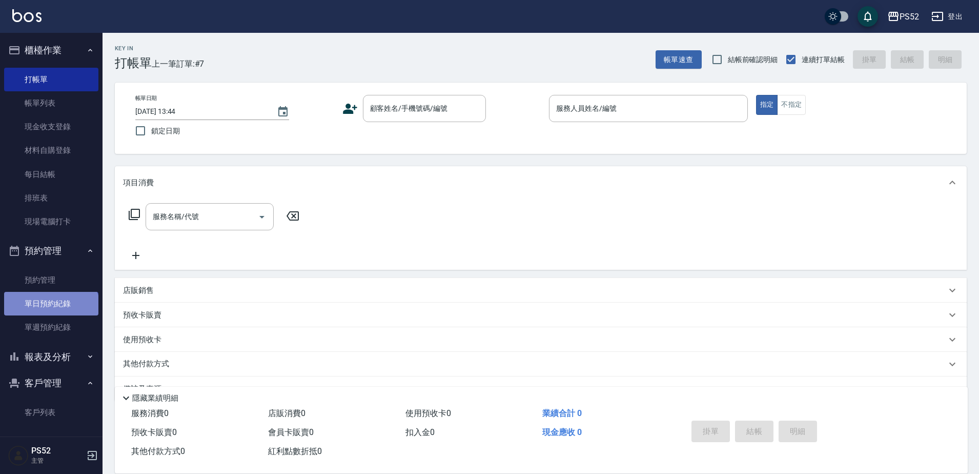
click at [50, 309] on link "單日預約紀錄" at bounding box center [51, 304] width 94 height 24
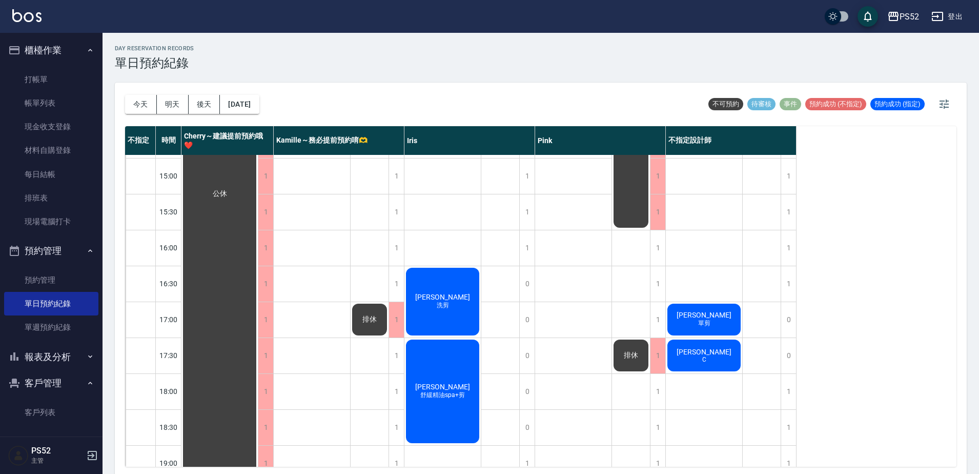
scroll to position [324, 0]
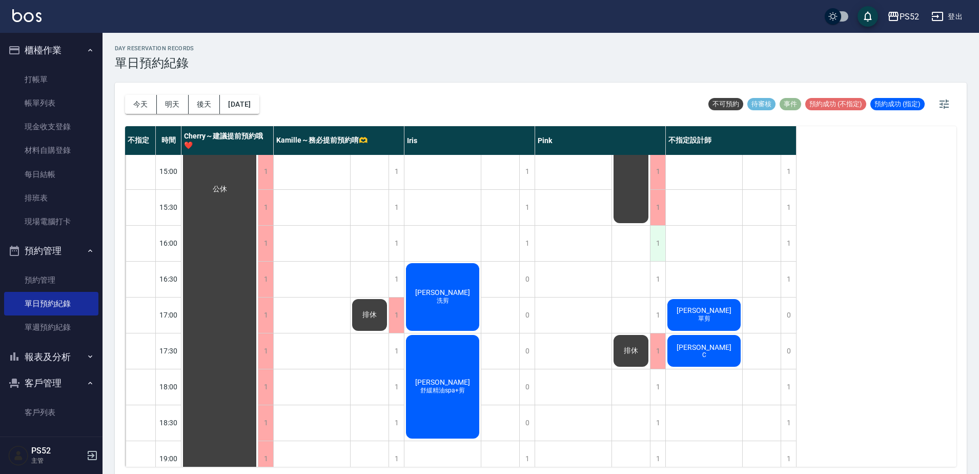
click at [659, 259] on div "1" at bounding box center [657, 243] width 15 height 35
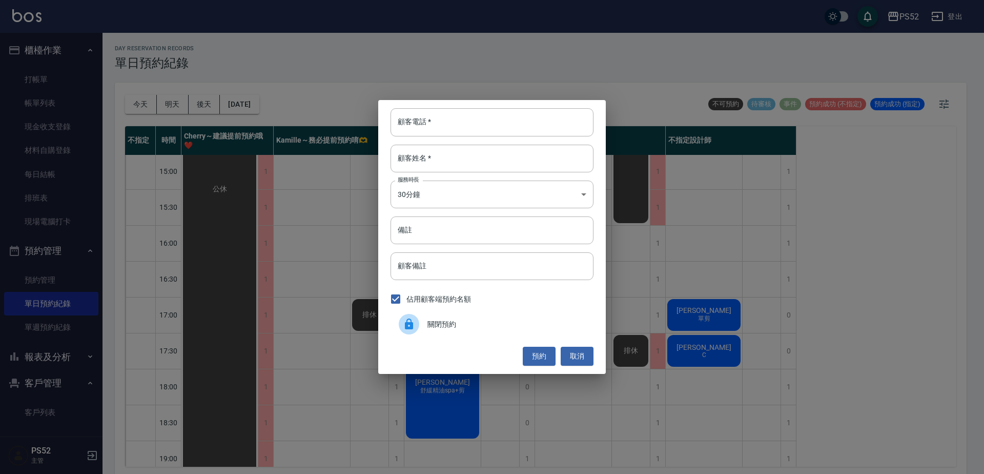
click at [468, 319] on span "關閉預約" at bounding box center [506, 324] width 158 height 11
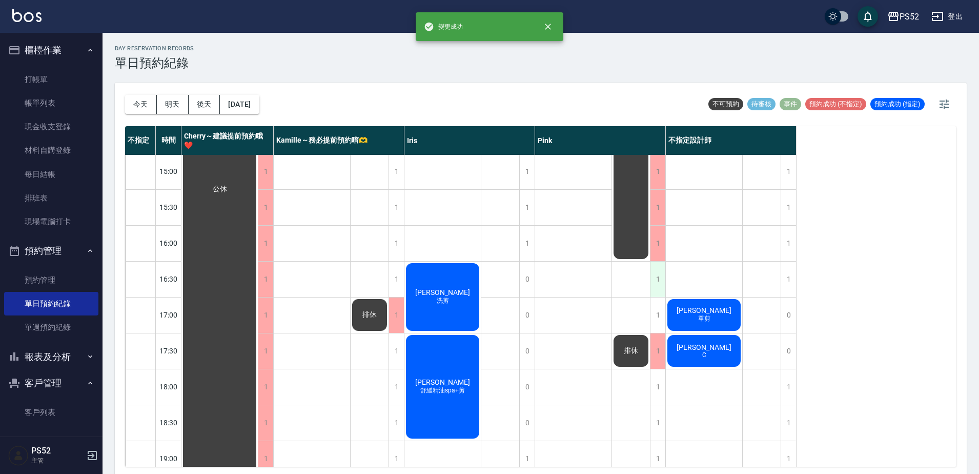
click at [663, 281] on div "1" at bounding box center [657, 278] width 15 height 35
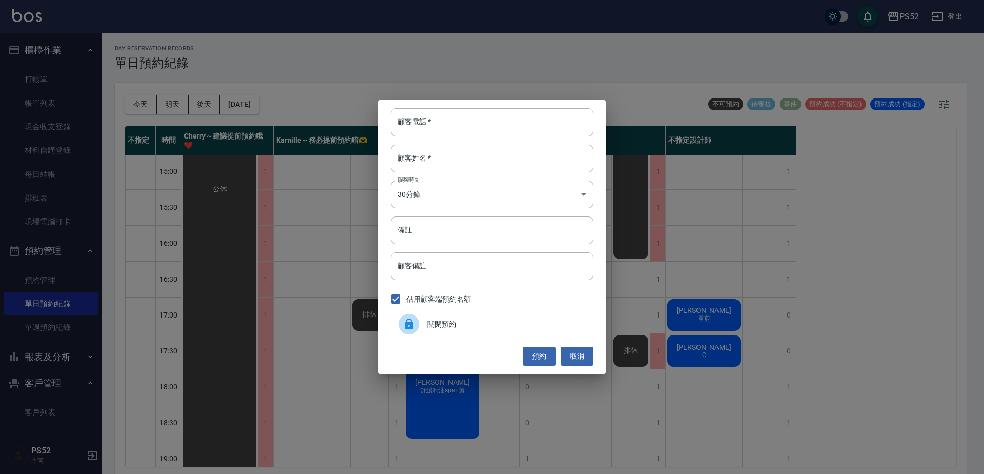
click at [463, 319] on span "關閉預約" at bounding box center [506, 324] width 158 height 11
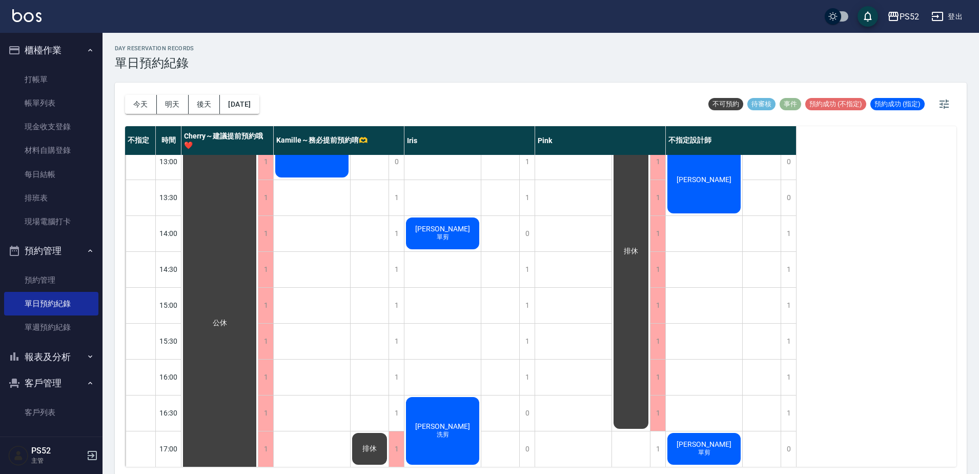
scroll to position [176, 0]
